Goal: Task Accomplishment & Management: Manage account settings

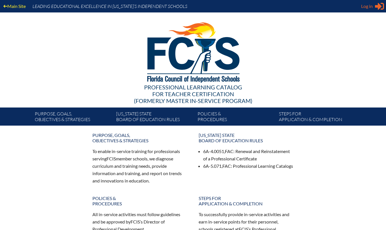
click at [377, 4] on icon "Sign in or register" at bounding box center [379, 6] width 9 height 9
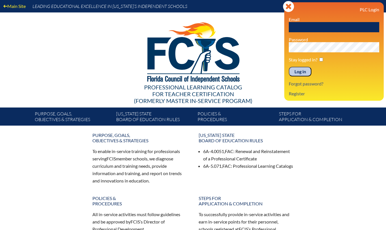
click at [352, 25] on input "text" at bounding box center [334, 27] width 90 height 10
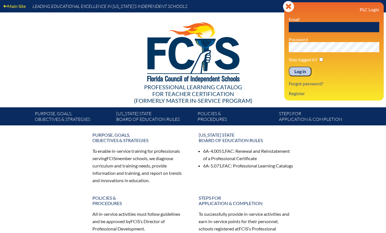
click at [302, 27] on input "text" at bounding box center [334, 27] width 90 height 10
paste input "[EMAIL_ADDRESS][DOMAIN_NAME]"
type input "[EMAIL_ADDRESS][DOMAIN_NAME]"
click at [302, 71] on input "Log in" at bounding box center [300, 72] width 23 height 10
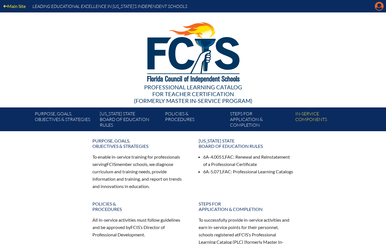
click at [379, 9] on icon "Manage account" at bounding box center [379, 6] width 9 height 9
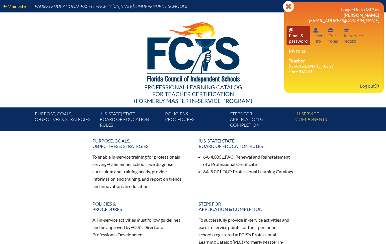
click at [295, 38] on link "Email password Email & password" at bounding box center [297, 35] width 23 height 18
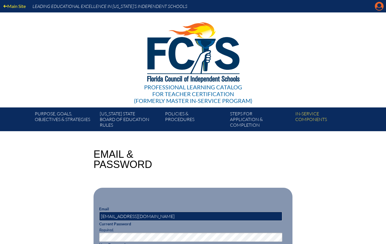
click at [379, 8] on icon at bounding box center [379, 6] width 9 height 9
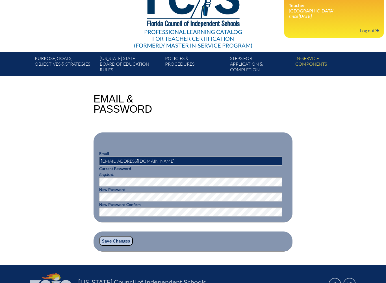
scroll to position [55, 0]
click at [282, 103] on div "Email & Password" at bounding box center [193, 104] width 199 height 20
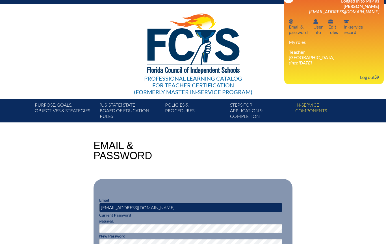
scroll to position [0, 0]
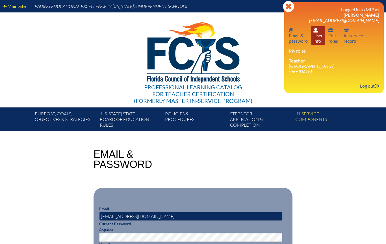
click at [319, 42] on link "User info User info" at bounding box center [318, 35] width 14 height 18
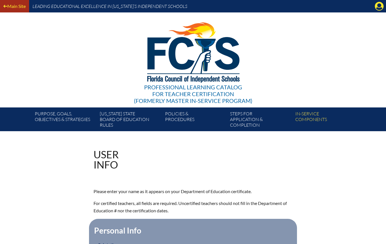
click at [16, 6] on link "Main Site" at bounding box center [14, 6] width 27 height 8
